Goal: Task Accomplishment & Management: Use online tool/utility

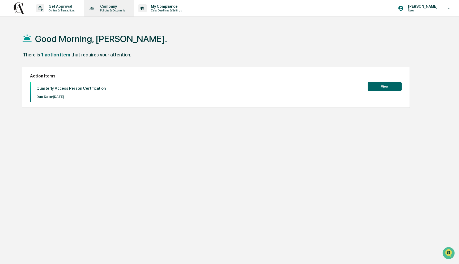
click at [110, 9] on p "Policies & Documents" at bounding box center [112, 11] width 32 height 4
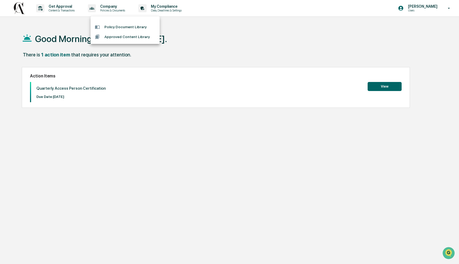
click at [162, 11] on div at bounding box center [229, 132] width 459 height 264
click at [165, 9] on p "Data, Deadlines & Settings" at bounding box center [166, 11] width 38 height 4
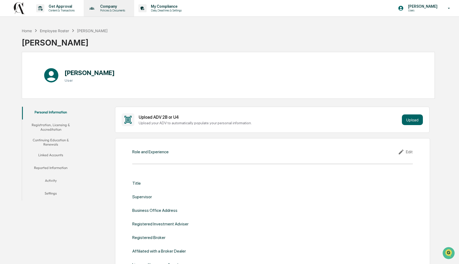
click at [127, 16] on div "Company Policies & Documents" at bounding box center [108, 8] width 45 height 16
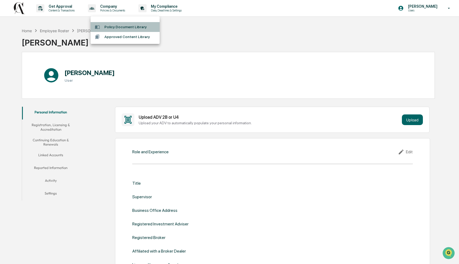
click at [115, 29] on li "Policy Document Library" at bounding box center [125, 27] width 69 height 10
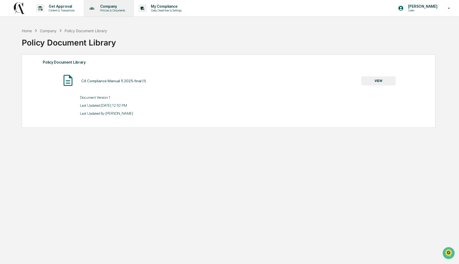
click at [108, 10] on p "Policies & Documents" at bounding box center [112, 11] width 32 height 4
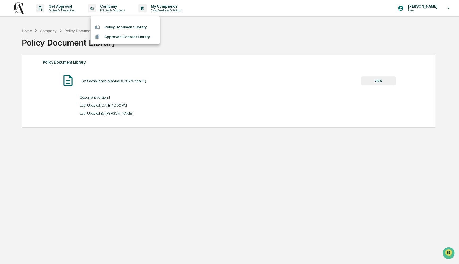
click at [74, 12] on div at bounding box center [229, 132] width 459 height 264
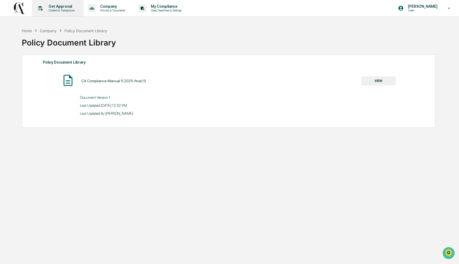
click at [60, 10] on p "Content & Transactions" at bounding box center [60, 11] width 33 height 4
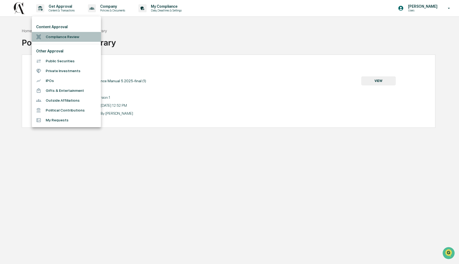
click at [67, 36] on li "Compliance Review" at bounding box center [66, 37] width 69 height 10
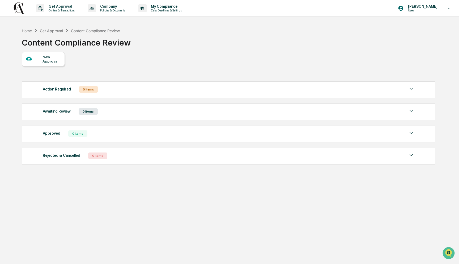
click at [51, 60] on div "New Approval" at bounding box center [52, 59] width 18 height 9
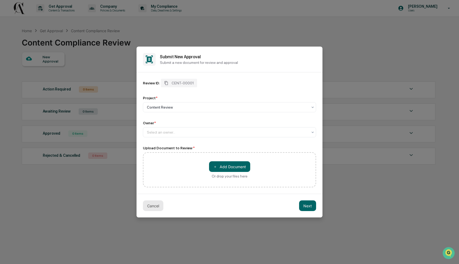
click at [151, 203] on button "Cancel" at bounding box center [153, 205] width 20 height 11
